Goal: Transaction & Acquisition: Subscribe to service/newsletter

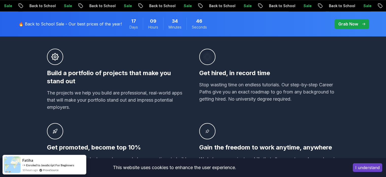
scroll to position [406, 0]
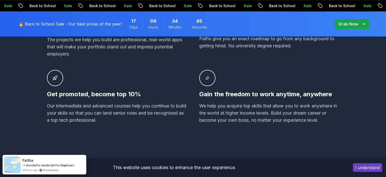
click at [79, 23] on p "🔥 Back to School Sale - Our best prices of the year!" at bounding box center [70, 24] width 103 height 6
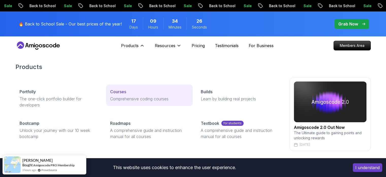
click at [117, 99] on p "Comprehensive coding courses" at bounding box center [149, 99] width 78 height 6
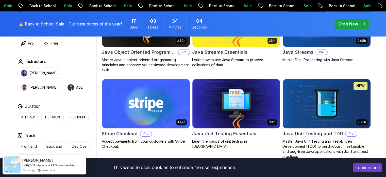
scroll to position [940, 0]
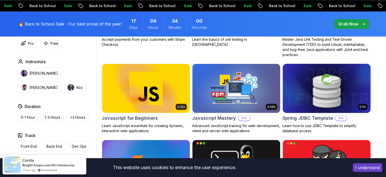
click at [335, 93] on img at bounding box center [327, 88] width 92 height 52
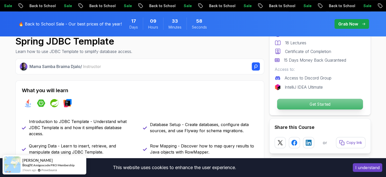
click at [319, 103] on p "Get Started" at bounding box center [320, 104] width 86 height 11
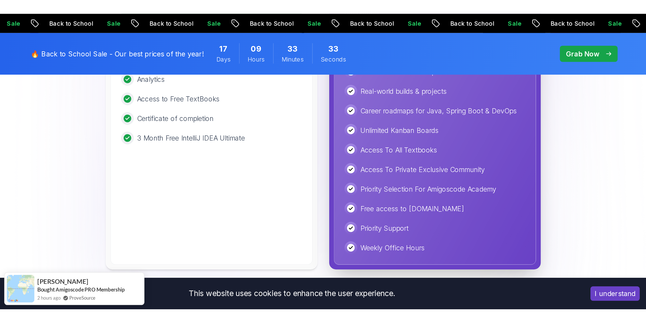
scroll to position [975, 0]
